Goal: Task Accomplishment & Management: Use online tool/utility

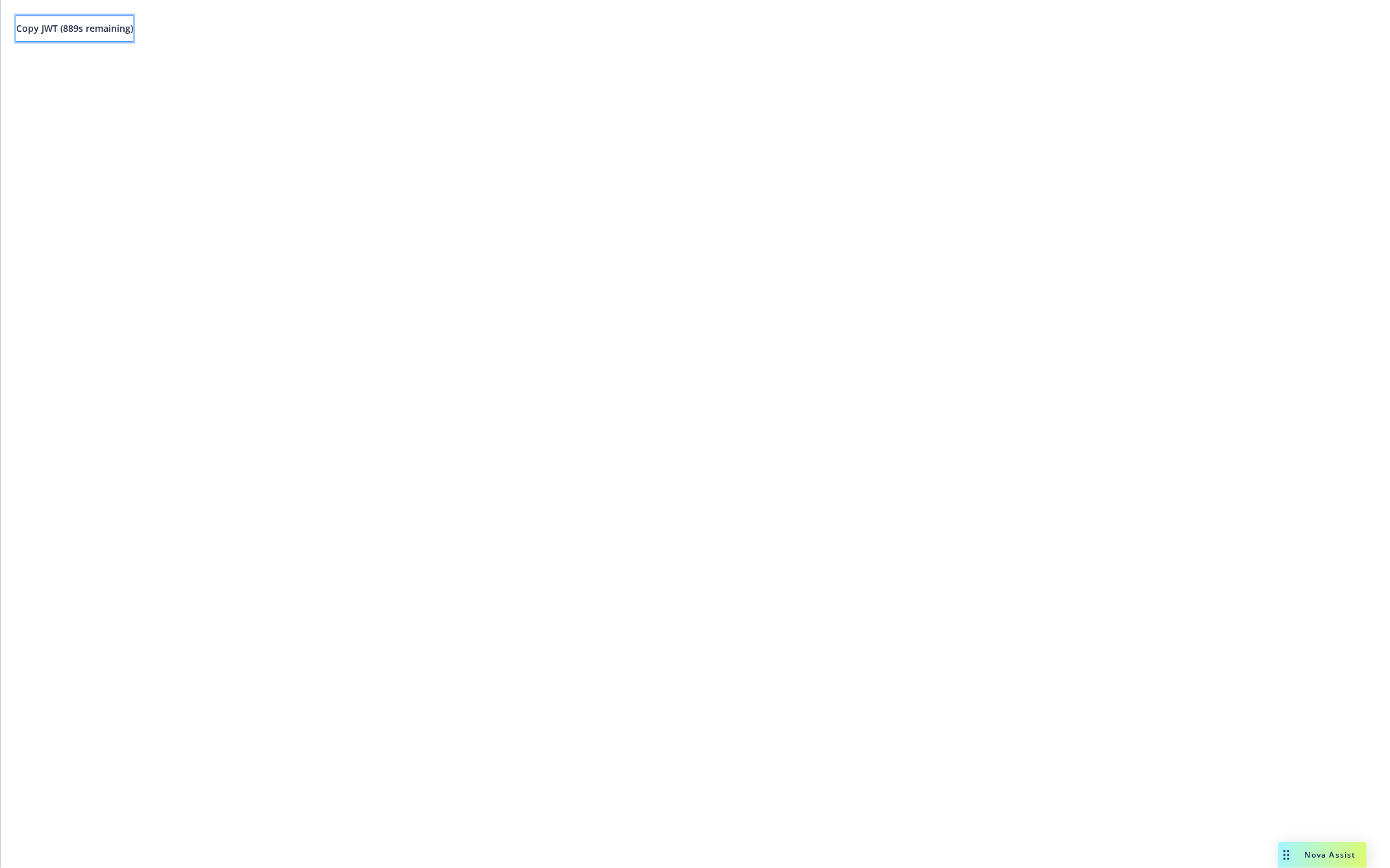
click at [63, 23] on span "Copy JWT ( 889 s remaining)" at bounding box center [74, 27] width 117 height 12
click at [267, 217] on div "Copy JWT ( 889 s remaining)" at bounding box center [695, 434] width 1389 height 868
click at [116, 34] on span "Copy JWT ( 898 s remaining)" at bounding box center [74, 27] width 117 height 12
click at [946, 392] on div "Copy JWT ( 891 s remaining)" at bounding box center [695, 434] width 1389 height 868
